Goal: Task Accomplishment & Management: Manage account settings

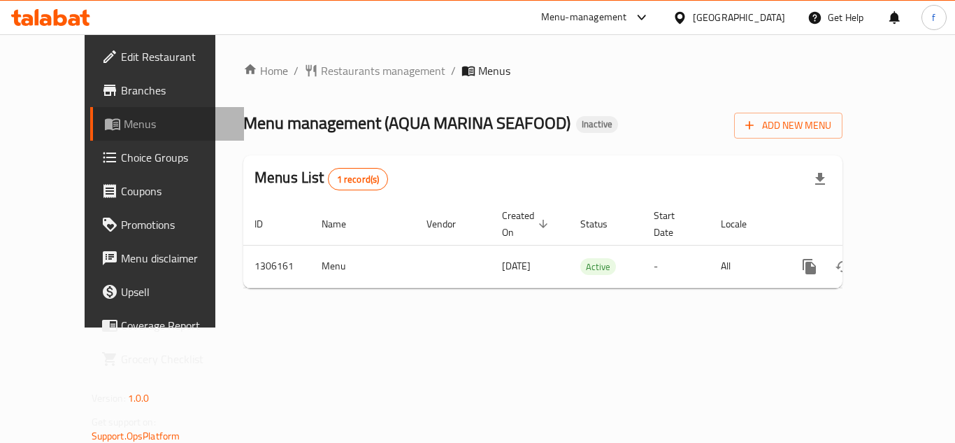
click at [90, 114] on link "Menus" at bounding box center [167, 124] width 154 height 34
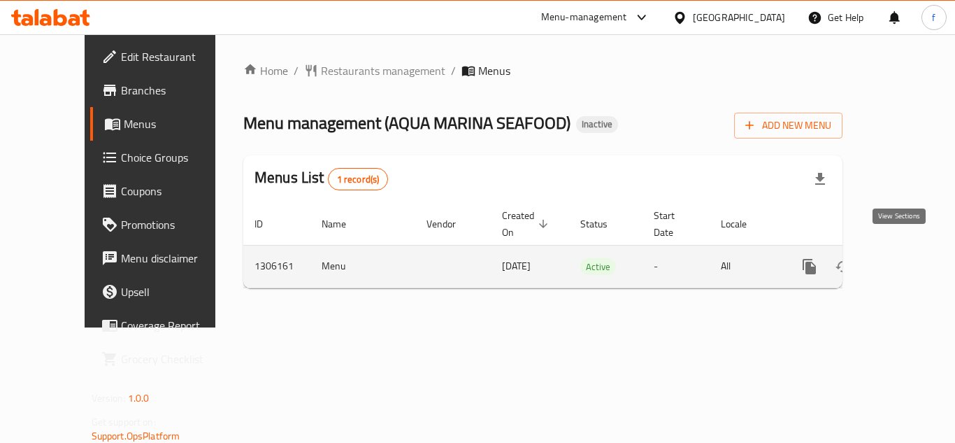
click at [902, 258] on icon "enhanced table" at bounding box center [910, 266] width 17 height 17
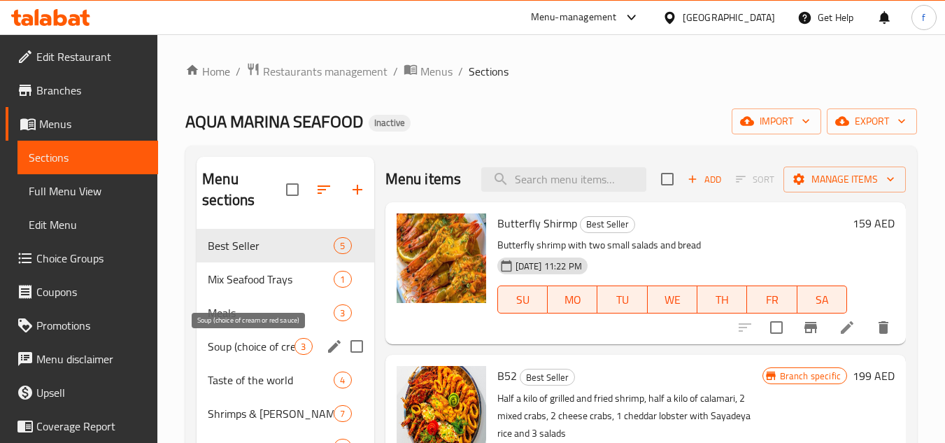
click at [264, 342] on span "Soup (choice of cream or red sauce)" at bounding box center [251, 346] width 87 height 17
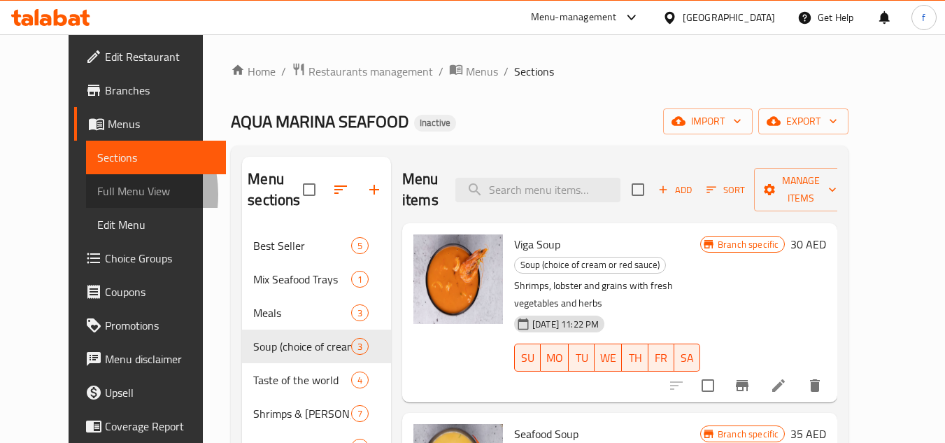
click at [86, 194] on link "Full Menu View" at bounding box center [156, 191] width 141 height 34
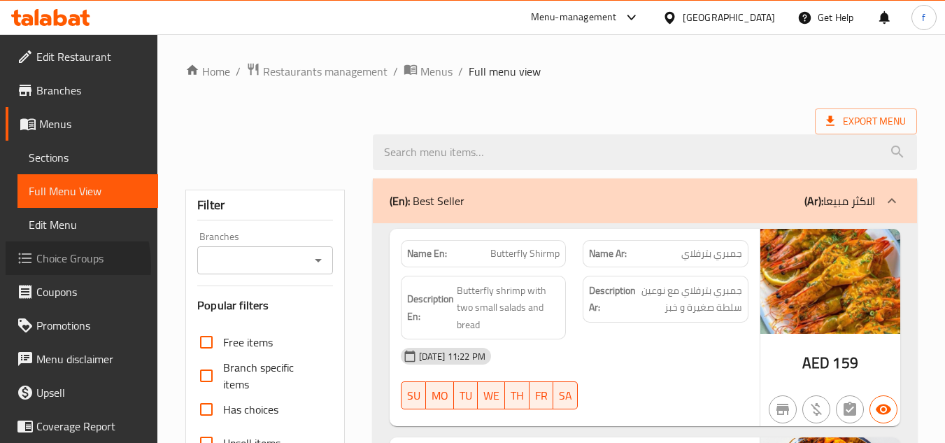
click at [34, 265] on span at bounding box center [27, 258] width 20 height 17
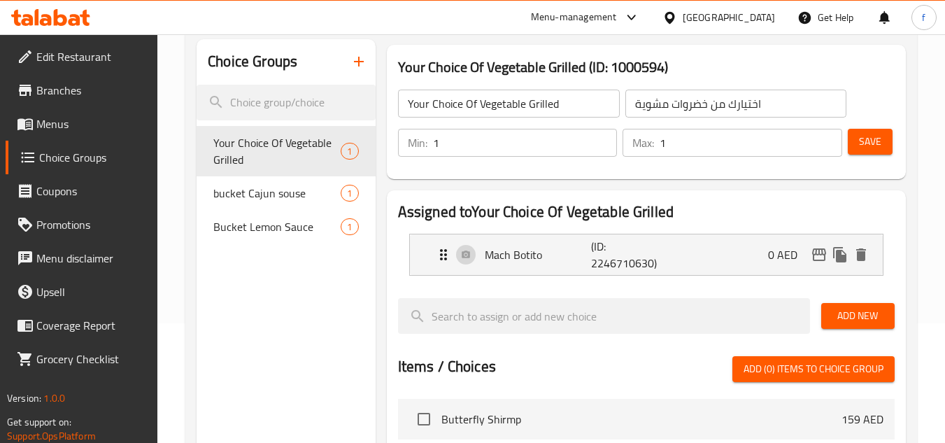
scroll to position [140, 0]
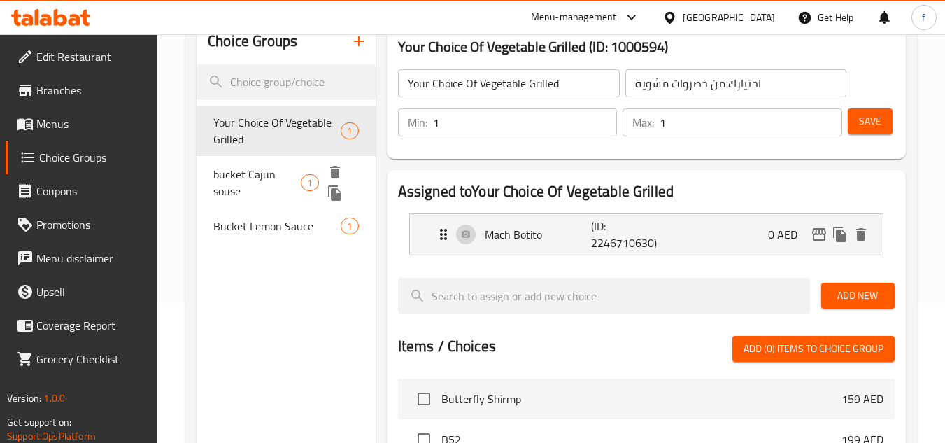
click at [271, 176] on span "bucket Cajun souse" at bounding box center [256, 183] width 87 height 34
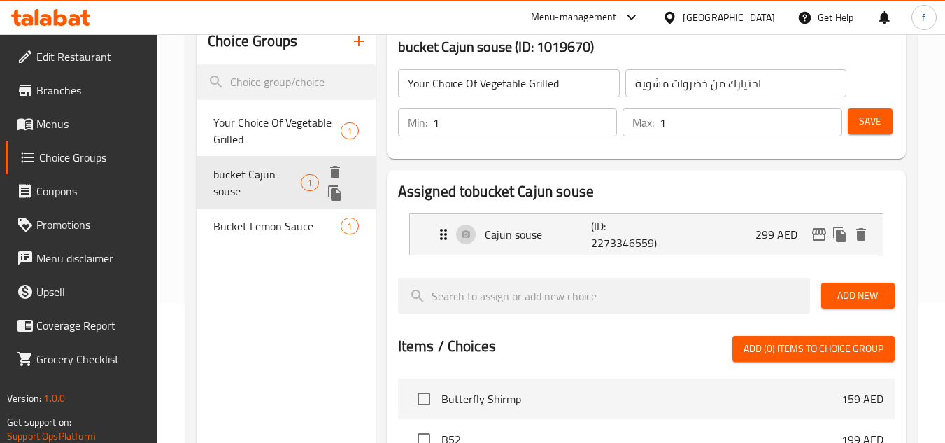
type input "bucket Cajun souse"
type input "كيجين صوص دلو"
type input "0"
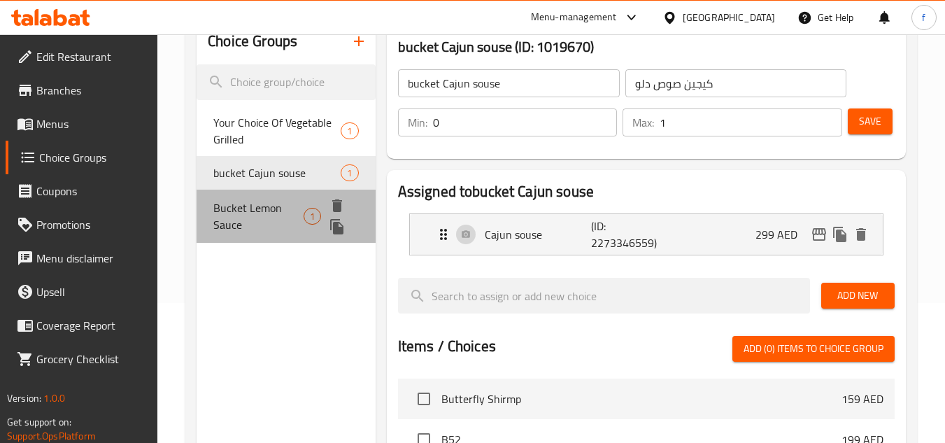
click at [250, 213] on span "Bucket Lemon Sauce" at bounding box center [257, 216] width 89 height 34
type input "Bucket Lemon Sauce"
type input "سطل ليمون صوص"
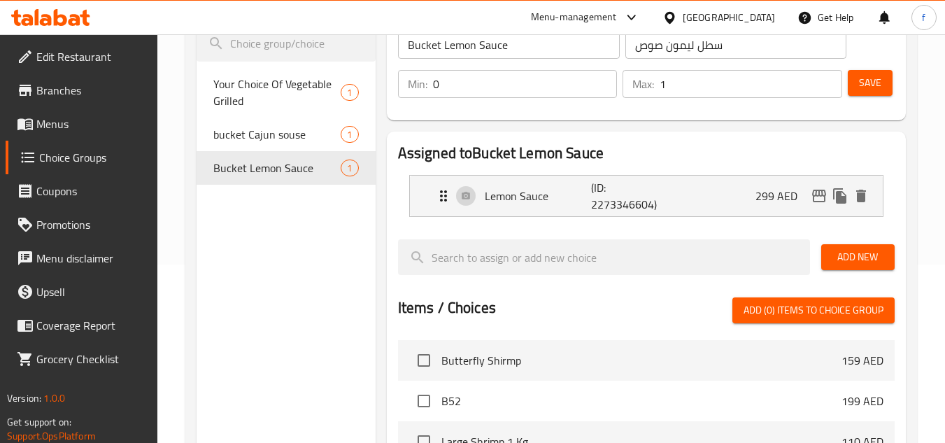
scroll to position [0, 0]
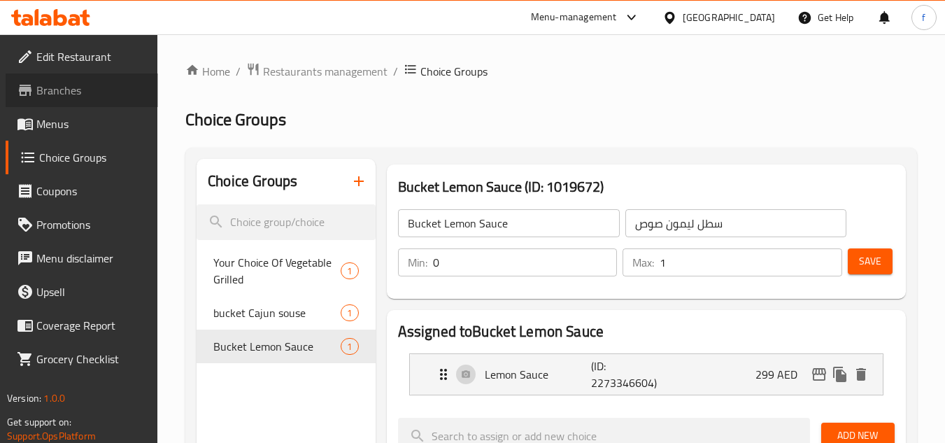
click at [67, 96] on span "Branches" at bounding box center [91, 90] width 110 height 17
